Goal: Task Accomplishment & Management: Manage account settings

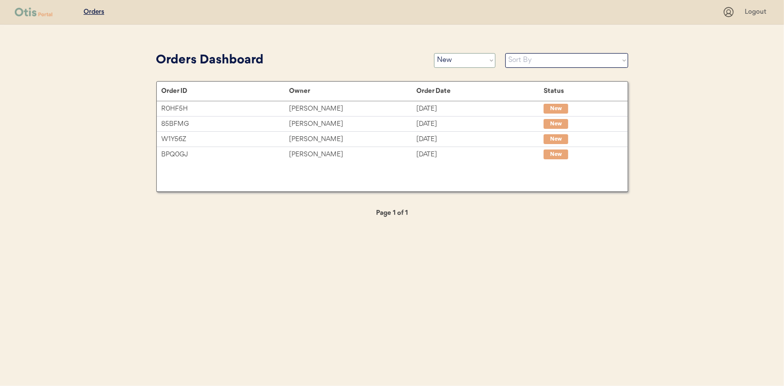
click at [439, 61] on select "Status On Hold New In Progress Complete Pending HW Consent Canceled" at bounding box center [464, 60] width 61 height 15
click at [434, 53] on select "Status On Hold New In Progress Complete Pending HW Consent Canceled" at bounding box center [464, 60] width 61 height 15
click at [91, 12] on u "Orders" at bounding box center [94, 11] width 21 height 7
click at [473, 58] on select "Status On Hold New In Progress Complete Pending HW Consent Canceled" at bounding box center [464, 60] width 61 height 15
click at [434, 53] on select "Status On Hold New In Progress Complete Pending HW Consent Canceled" at bounding box center [464, 60] width 61 height 15
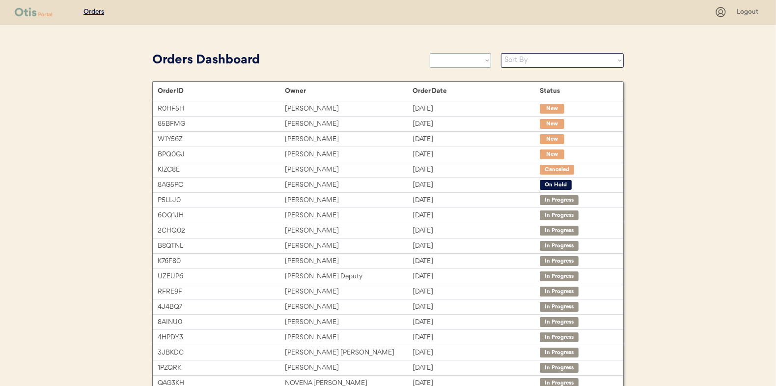
click at [462, 67] on select "Status On Hold New In Progress Complete Pending HW Consent Canceled" at bounding box center [460, 60] width 61 height 15
select select ""new""
click at [430, 53] on select "Status On Hold New In Progress Complete Pending HW Consent Canceled" at bounding box center [460, 60] width 61 height 15
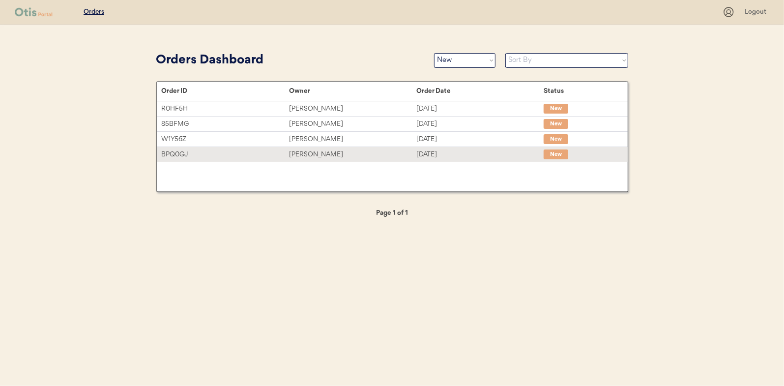
click at [243, 156] on div "BPQ0GJ" at bounding box center [225, 154] width 127 height 11
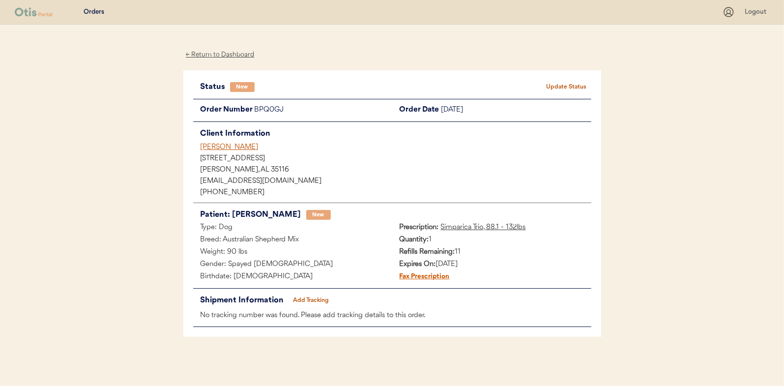
click at [551, 88] on button "Update Status" at bounding box center [566, 87] width 49 height 14
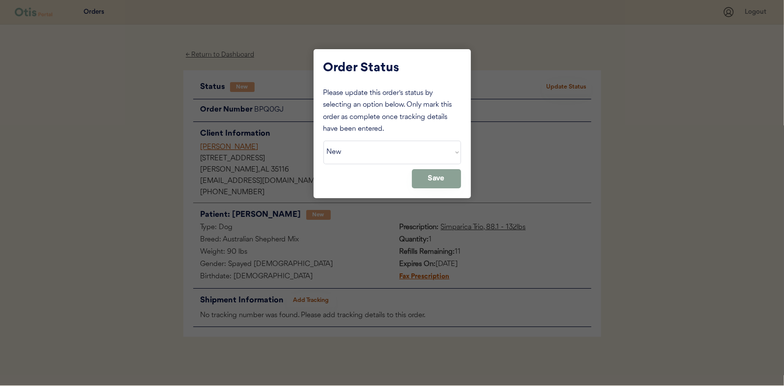
click at [402, 152] on select "Status On Hold New In Progress Complete Pending HW Consent Canceled" at bounding box center [392, 152] width 138 height 24
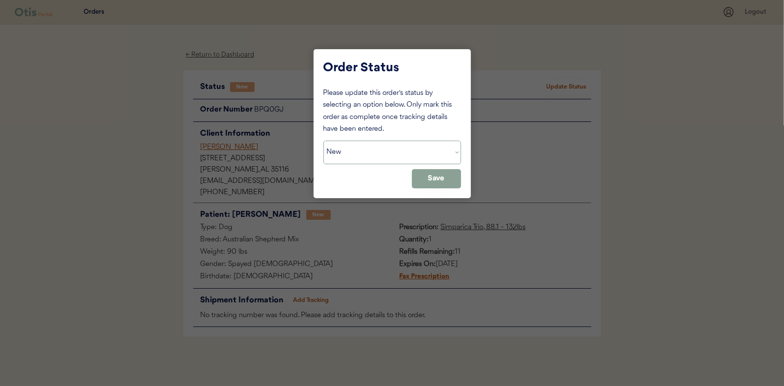
select select ""in_progress""
click at [323, 140] on select "Status On Hold New In Progress Complete Pending HW Consent Canceled" at bounding box center [392, 152] width 138 height 24
click at [430, 180] on button "Save" at bounding box center [436, 178] width 49 height 19
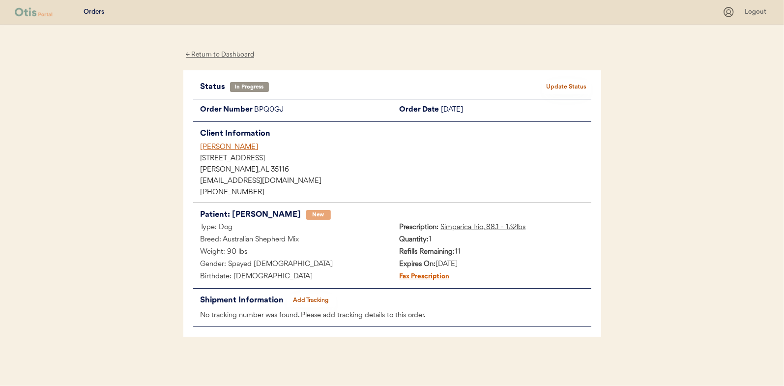
click at [227, 53] on div "← Return to Dashboard" at bounding box center [220, 54] width 74 height 11
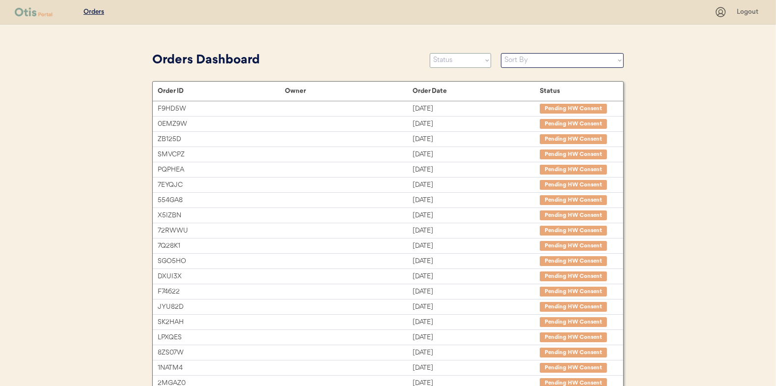
click at [451, 60] on select "Status On Hold New In Progress Complete Pending HW Consent Canceled" at bounding box center [460, 60] width 61 height 15
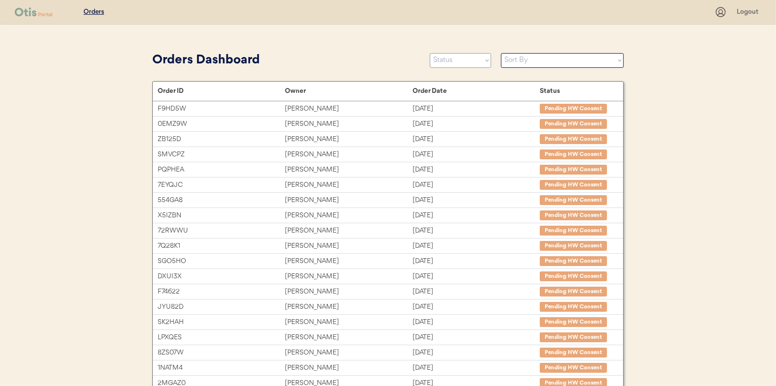
select select ""new""
click at [430, 53] on select "Status On Hold New In Progress Complete Pending HW Consent Canceled" at bounding box center [460, 60] width 61 height 15
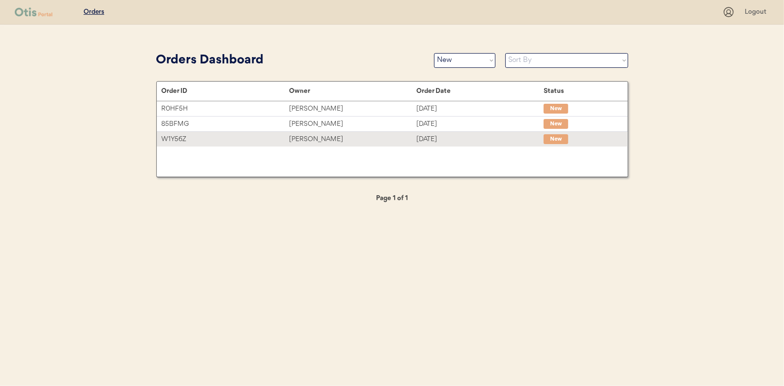
click at [418, 142] on div "[DATE]" at bounding box center [479, 139] width 127 height 11
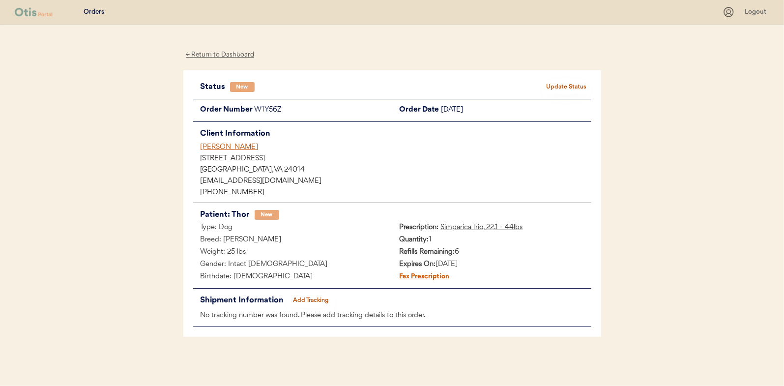
click at [570, 90] on button "Update Status" at bounding box center [566, 87] width 49 height 14
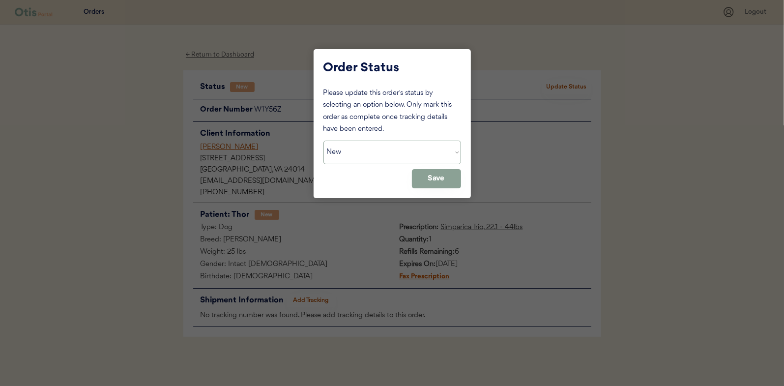
click at [339, 154] on select "Status On Hold New In Progress Complete Pending HW Consent Canceled" at bounding box center [392, 152] width 138 height 24
select select ""in_progress""
click at [323, 140] on select "Status On Hold New In Progress Complete Pending HW Consent Canceled" at bounding box center [392, 152] width 138 height 24
click at [421, 180] on button "Save" at bounding box center [436, 178] width 49 height 19
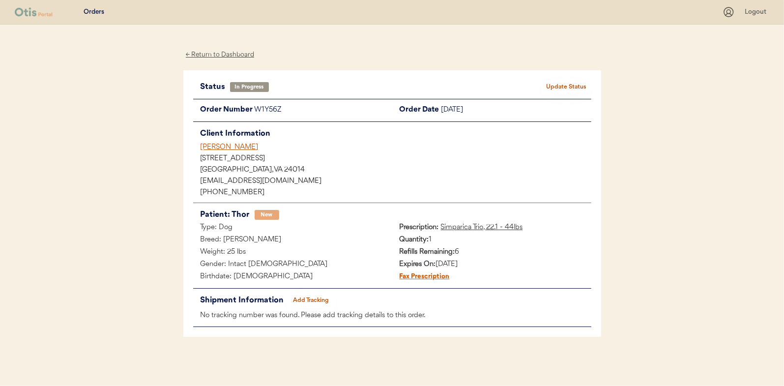
click at [228, 56] on div "← Return to Dashboard" at bounding box center [220, 54] width 74 height 11
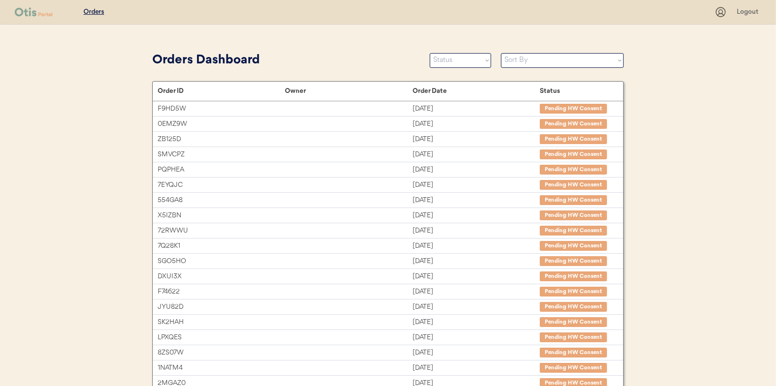
click at [491, 60] on div "Orders Dashboard Status On Hold New In Progress Complete Pending HW Consent Can…" at bounding box center [388, 60] width 472 height 22
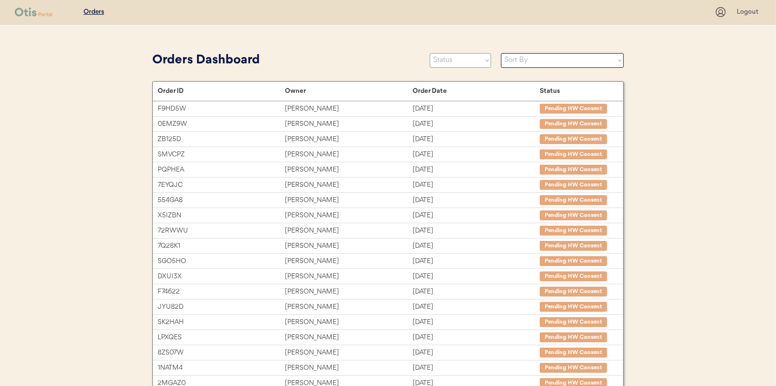
click at [448, 59] on select "Status On Hold New In Progress Complete Pending HW Consent Canceled" at bounding box center [460, 60] width 61 height 15
select select ""new""
click at [430, 53] on select "Status On Hold New In Progress Complete Pending HW Consent Canceled" at bounding box center [460, 60] width 61 height 15
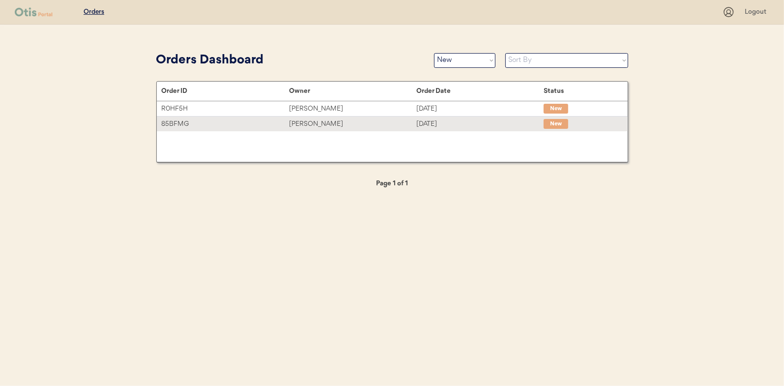
click at [379, 121] on div "Emily Cook" at bounding box center [352, 123] width 127 height 11
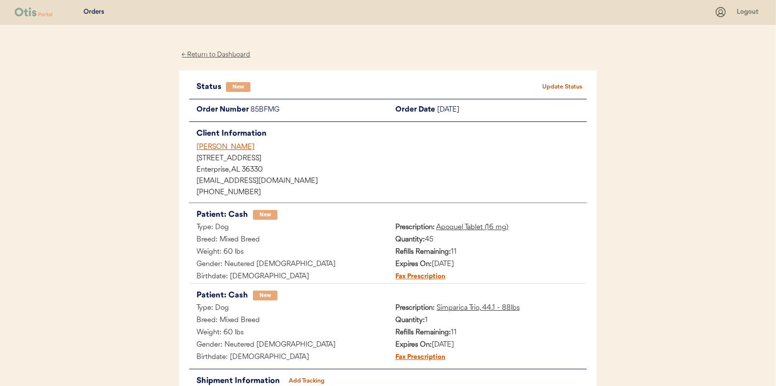
click at [551, 87] on button "Update Status" at bounding box center [562, 87] width 49 height 14
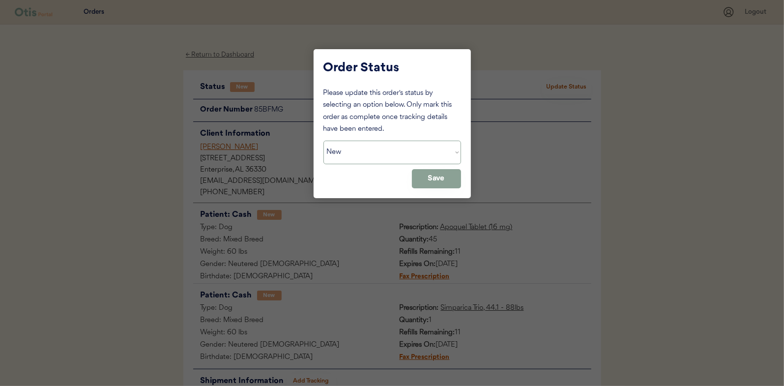
drag, startPoint x: 344, startPoint y: 144, endPoint x: 345, endPoint y: 151, distance: 6.9
click at [344, 144] on select "Status On Hold New In Progress Complete Pending HW Consent Canceled" at bounding box center [392, 152] width 138 height 24
select select ""in_progress""
click at [323, 140] on select "Status On Hold New In Progress Complete Pending HW Consent Canceled" at bounding box center [392, 152] width 138 height 24
click at [430, 176] on button "Save" at bounding box center [436, 178] width 49 height 19
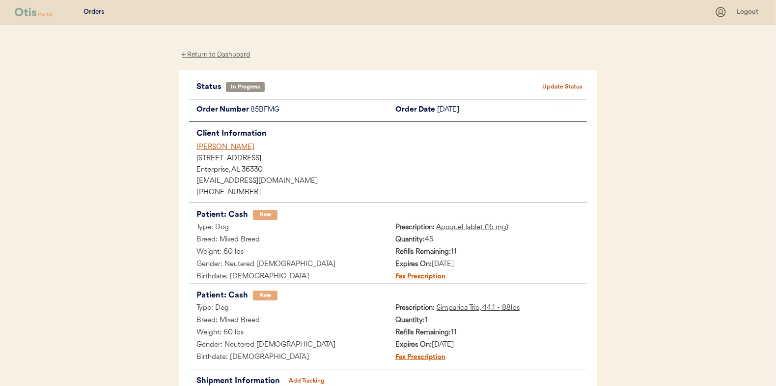
click at [202, 53] on div "← Return to Dashboard" at bounding box center [216, 54] width 74 height 11
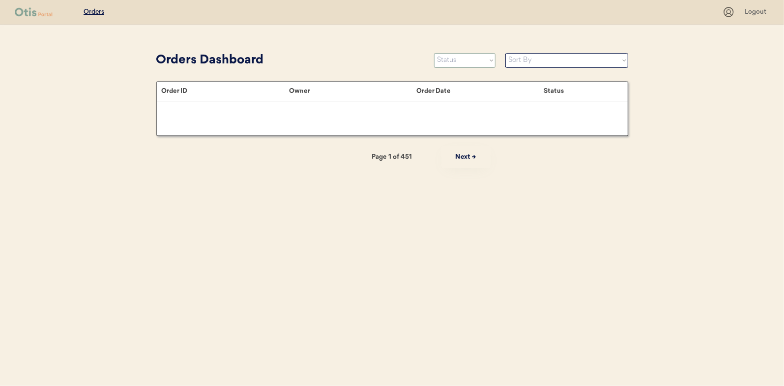
drag, startPoint x: 477, startPoint y: 58, endPoint x: 470, endPoint y: 68, distance: 11.6
click at [477, 58] on select "Status On Hold New In Progress Complete Pending HW Consent Canceled" at bounding box center [464, 60] width 61 height 15
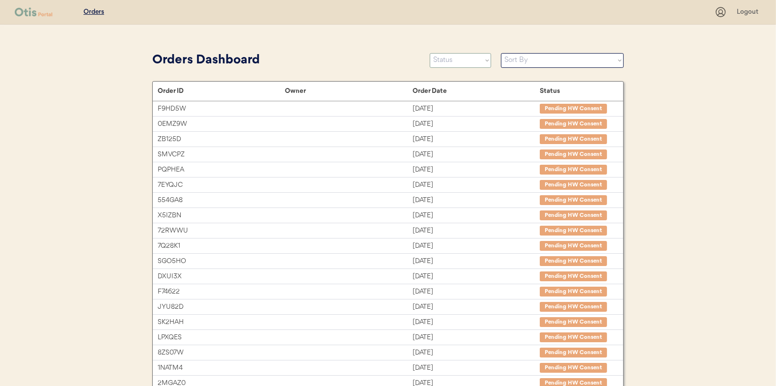
select select ""new""
click at [430, 53] on select "Status On Hold New In Progress Complete Pending HW Consent Canceled" at bounding box center [460, 60] width 61 height 15
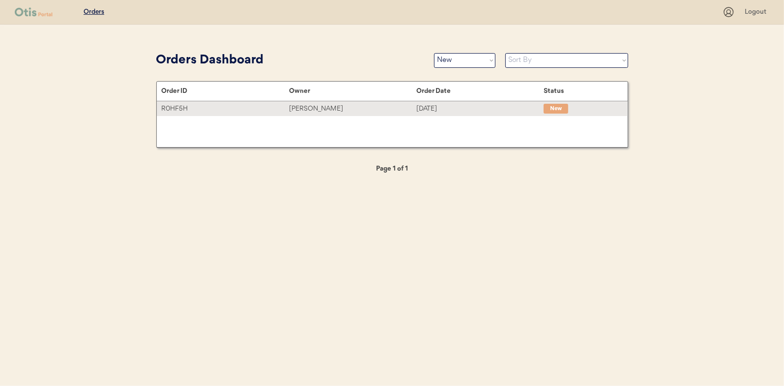
click at [459, 103] on div "Sep 15, 2025" at bounding box center [479, 108] width 127 height 11
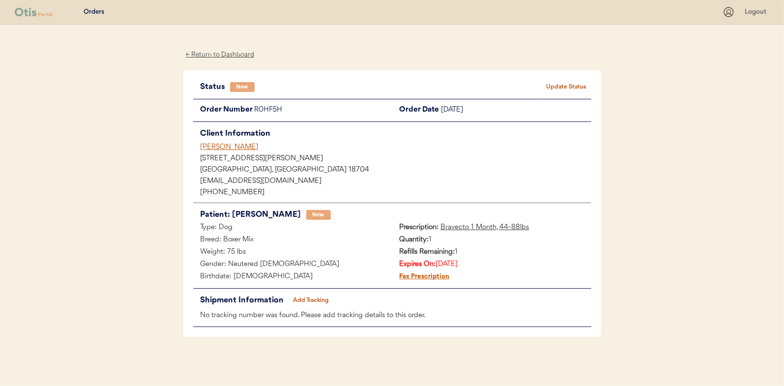
click at [580, 75] on div "Status New Update Status Order Number R0HF5H Order Date [DATE] Client Informati…" at bounding box center [392, 203] width 418 height 267
click at [566, 84] on button "Update Status" at bounding box center [566, 87] width 49 height 14
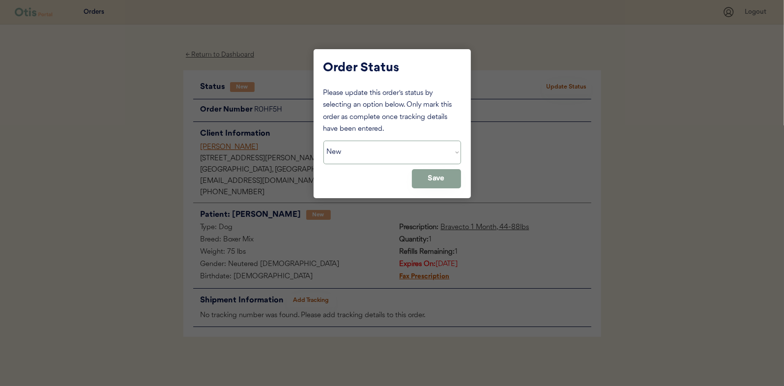
drag, startPoint x: 369, startPoint y: 153, endPoint x: 343, endPoint y: 164, distance: 28.0
click at [369, 153] on select "Status On Hold New In Progress Complete Pending HW Consent Canceled" at bounding box center [392, 152] width 138 height 24
select select ""in_progress""
click at [323, 140] on select "Status On Hold New In Progress Complete Pending HW Consent Canceled" at bounding box center [392, 152] width 138 height 24
click at [416, 174] on button "Save" at bounding box center [436, 178] width 49 height 19
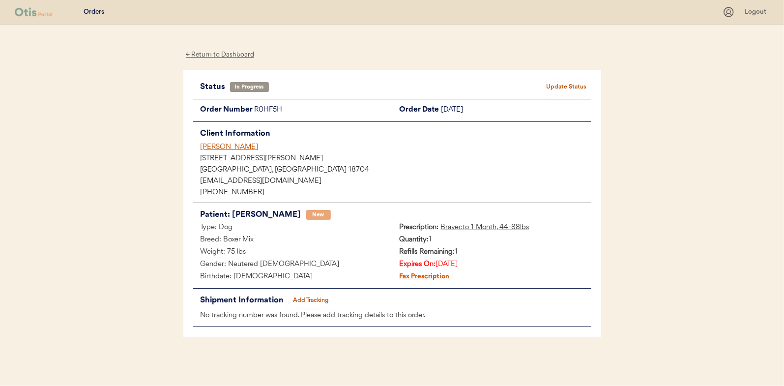
click at [212, 56] on div "← Return to Dashboard" at bounding box center [220, 54] width 74 height 11
